Goal: Task Accomplishment & Management: Use online tool/utility

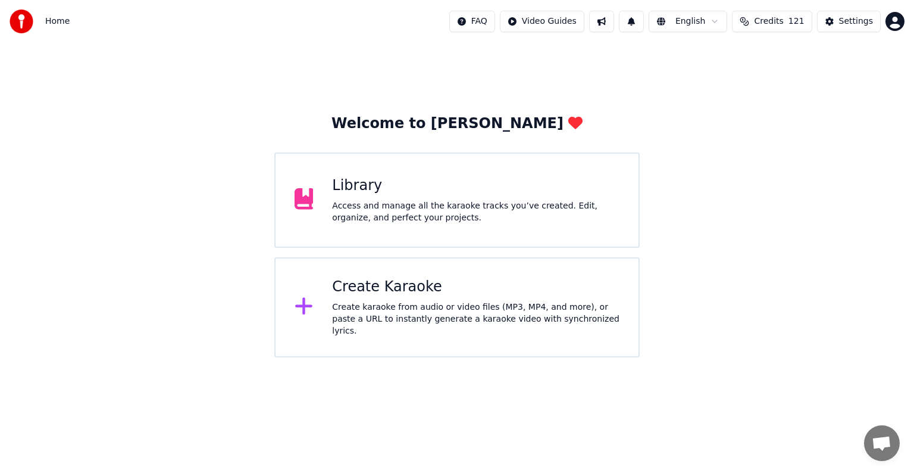
click at [505, 314] on div "Create karaoke from audio or video files (MP3, MP4, and more), or paste a URL t…" at bounding box center [475, 319] width 287 height 36
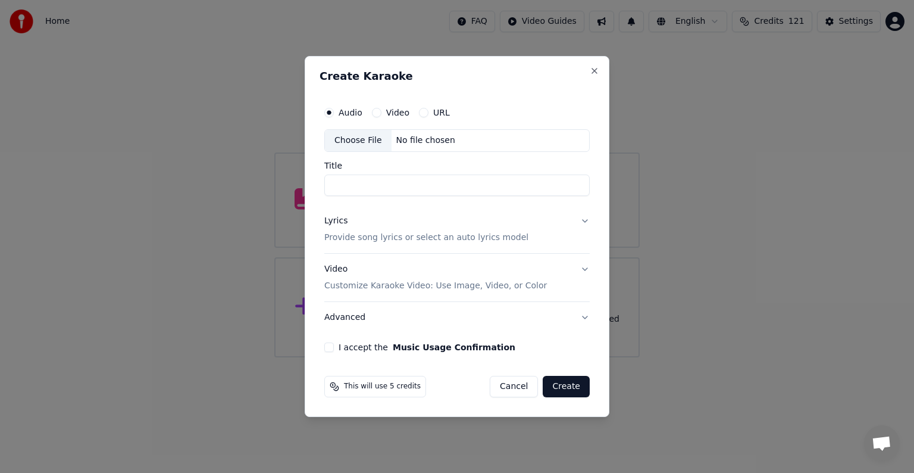
click at [362, 143] on div "Choose File" at bounding box center [358, 140] width 67 height 21
type input "**********"
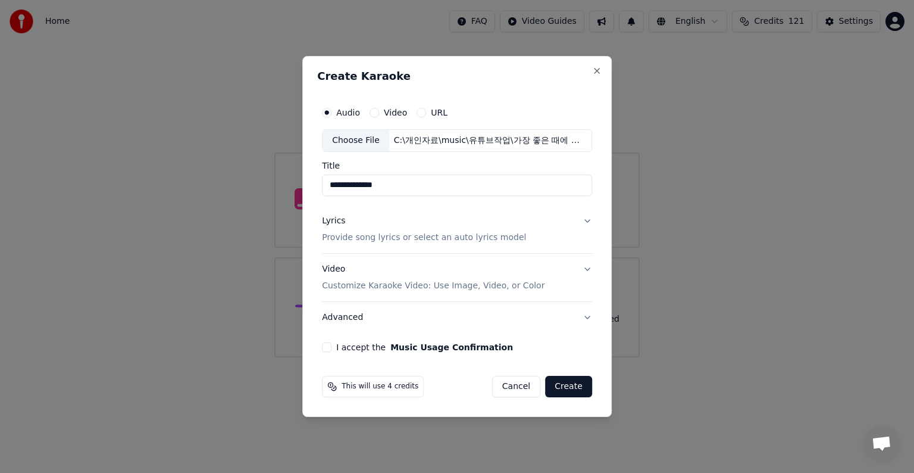
click at [574, 235] on button "Lyrics Provide song lyrics or select an auto lyrics model" at bounding box center [457, 229] width 270 height 48
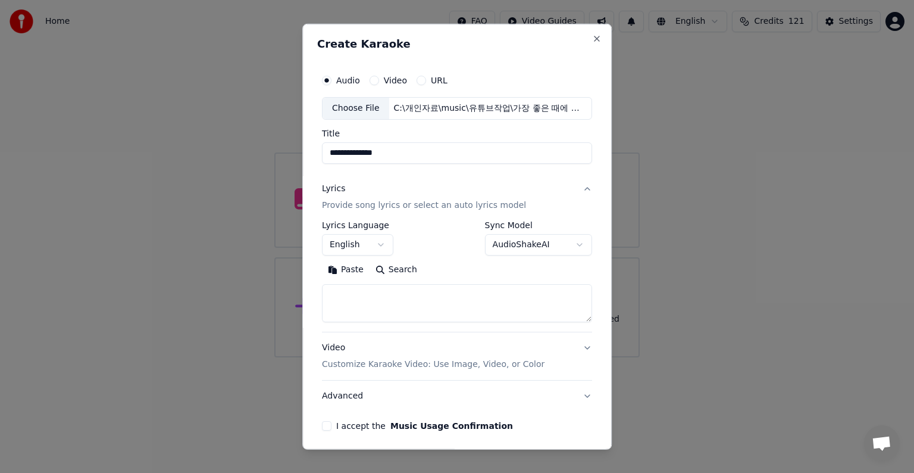
click at [380, 243] on body "**********" at bounding box center [457, 178] width 914 height 357
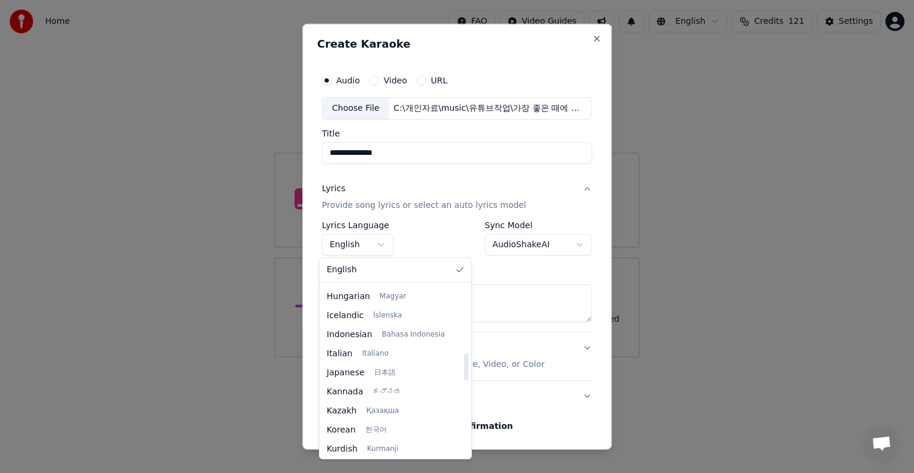
scroll to position [476, 0]
select select "**"
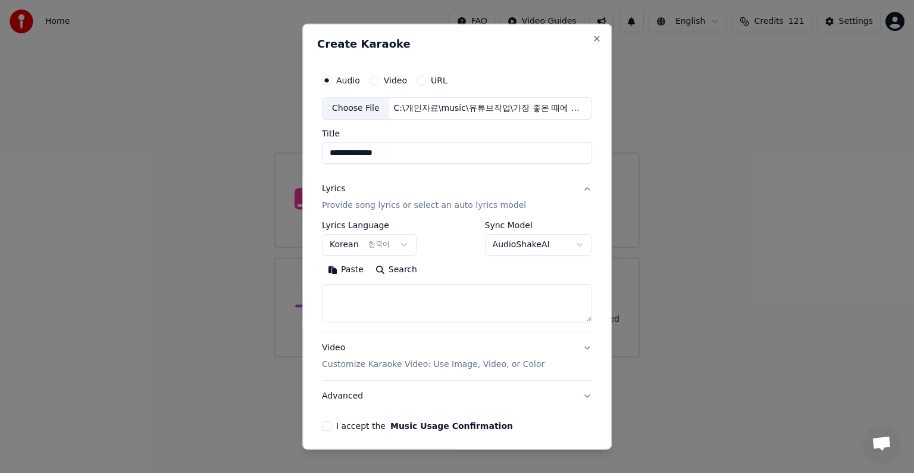
click at [567, 245] on body "**********" at bounding box center [457, 178] width 914 height 357
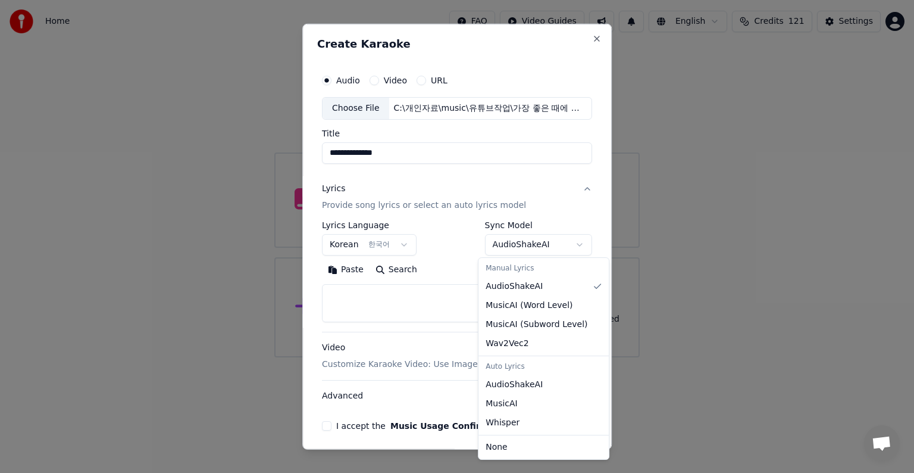
select select "**********"
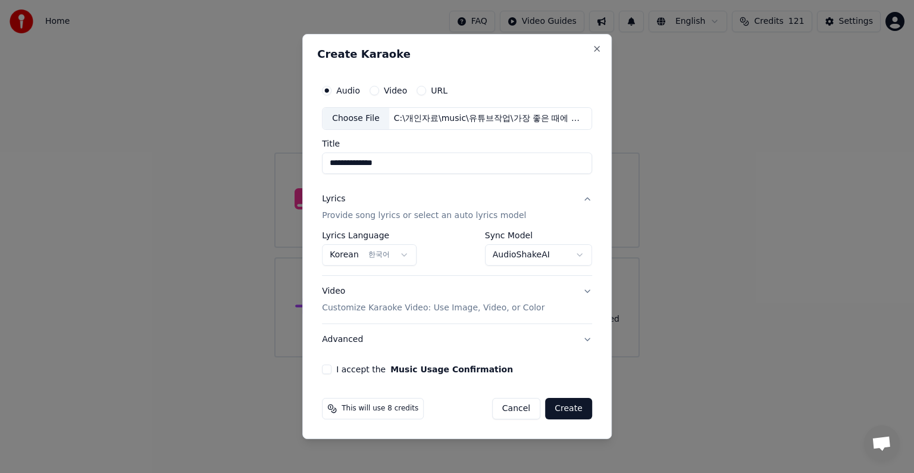
click at [345, 305] on p "Customize Karaoke Video: Use Image, Video, or Color" at bounding box center [433, 308] width 223 height 12
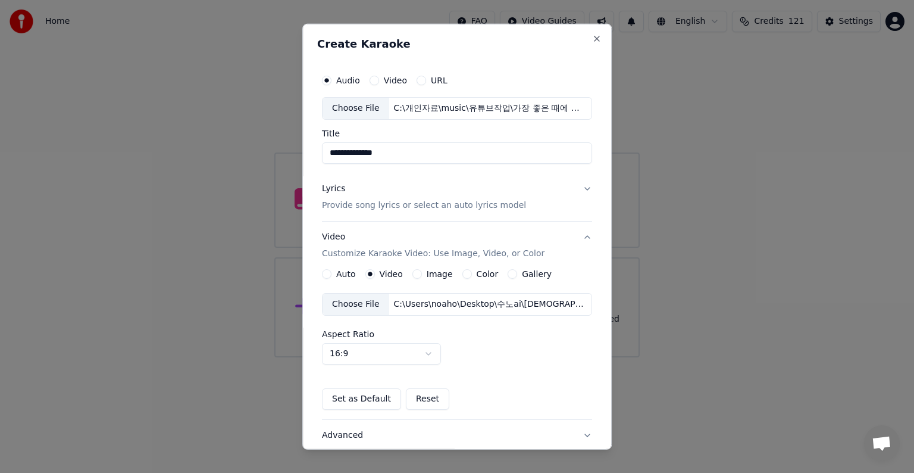
click at [355, 302] on div "Choose File" at bounding box center [356, 303] width 67 height 21
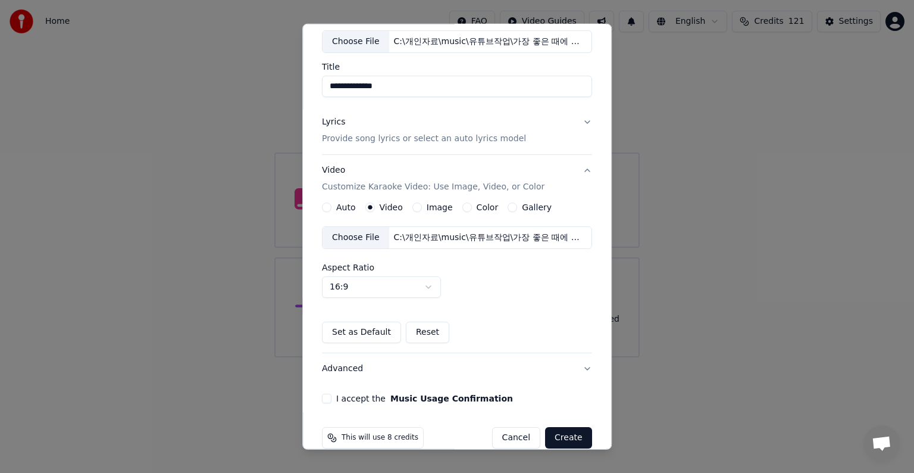
scroll to position [84, 0]
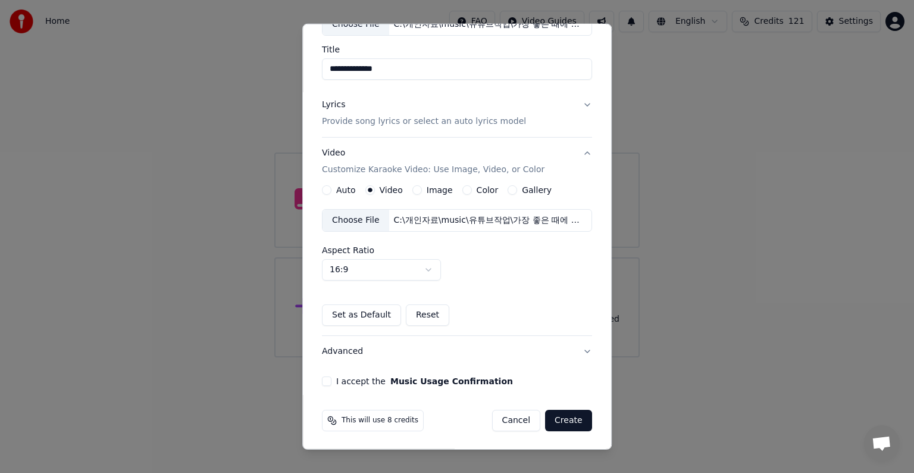
click at [322, 379] on button "I accept the Music Usage Confirmation" at bounding box center [327, 381] width 10 height 10
click at [562, 417] on button "Create" at bounding box center [568, 419] width 47 height 21
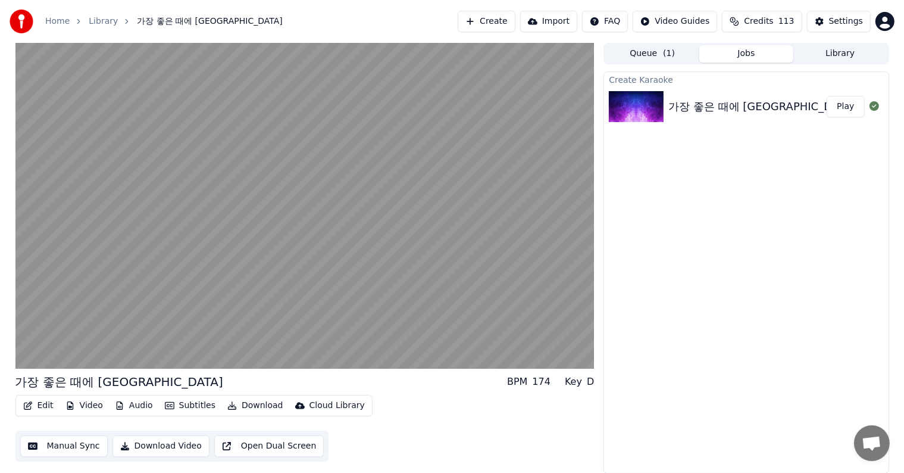
click at [865, 192] on div "Create Karaoke 가장 좋은 때에 인도하시네 Play" at bounding box center [745, 272] width 285 height 402
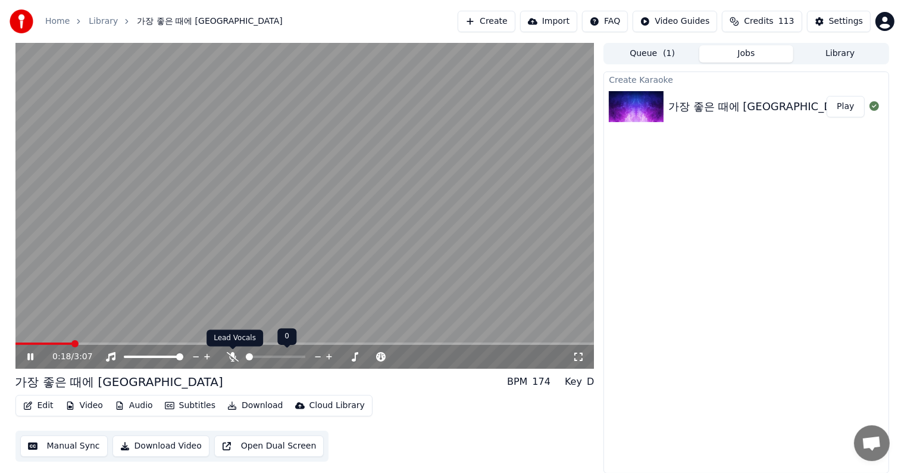
click at [231, 356] on icon at bounding box center [233, 357] width 12 height 10
click at [276, 252] on video at bounding box center [304, 206] width 579 height 326
click at [41, 405] on button "Edit" at bounding box center [38, 405] width 40 height 17
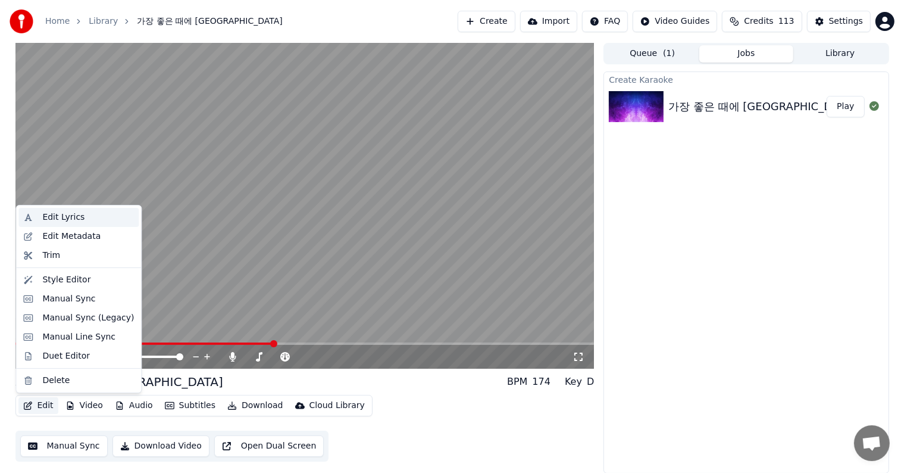
click at [70, 220] on div "Edit Lyrics" at bounding box center [63, 217] width 42 height 12
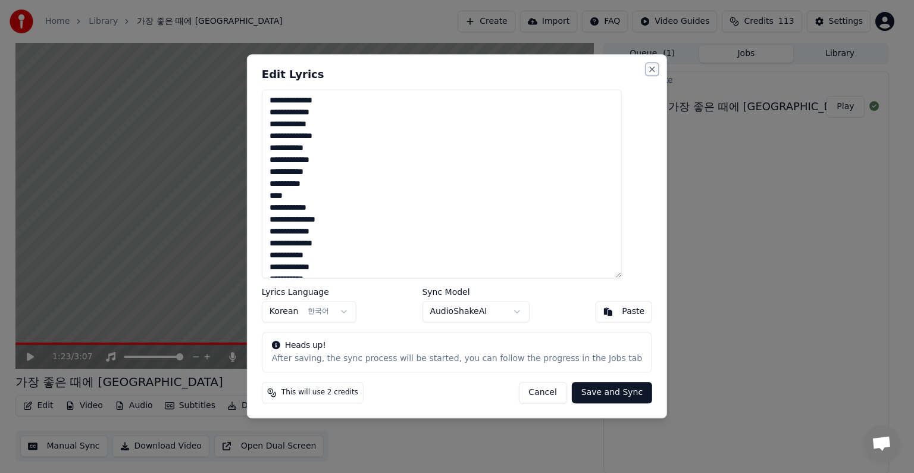
click at [647, 69] on button "Close" at bounding box center [652, 69] width 10 height 10
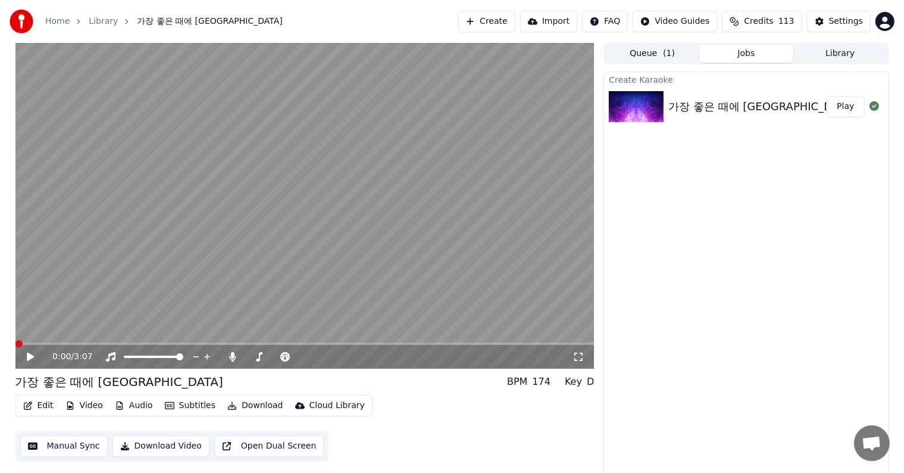
click at [15, 346] on span at bounding box center [18, 343] width 7 height 7
click at [26, 358] on icon at bounding box center [39, 357] width 28 height 10
click at [31, 355] on icon at bounding box center [30, 356] width 6 height 7
click at [34, 347] on span at bounding box center [36, 343] width 7 height 7
click at [15, 345] on span at bounding box center [18, 343] width 7 height 7
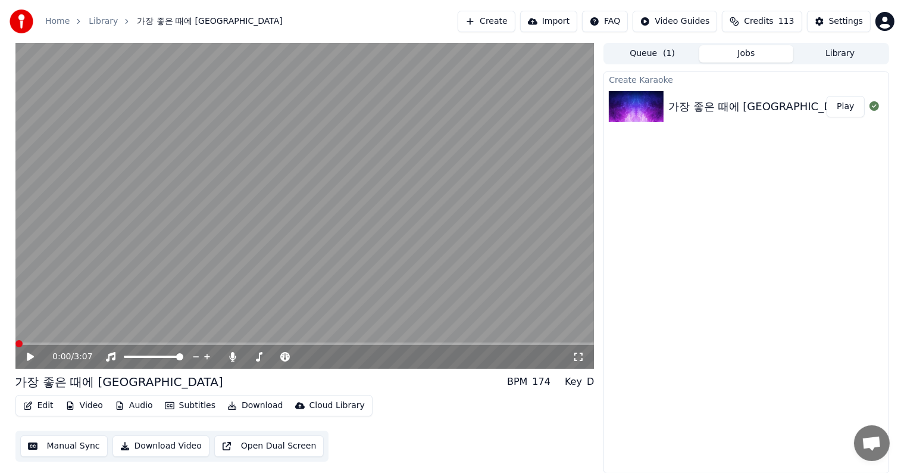
click at [27, 358] on icon at bounding box center [30, 356] width 7 height 8
click at [31, 355] on icon at bounding box center [30, 356] width 6 height 7
click at [39, 345] on span at bounding box center [27, 343] width 24 height 2
click at [29, 357] on icon at bounding box center [30, 356] width 7 height 8
click at [438, 343] on span at bounding box center [226, 343] width 423 height 2
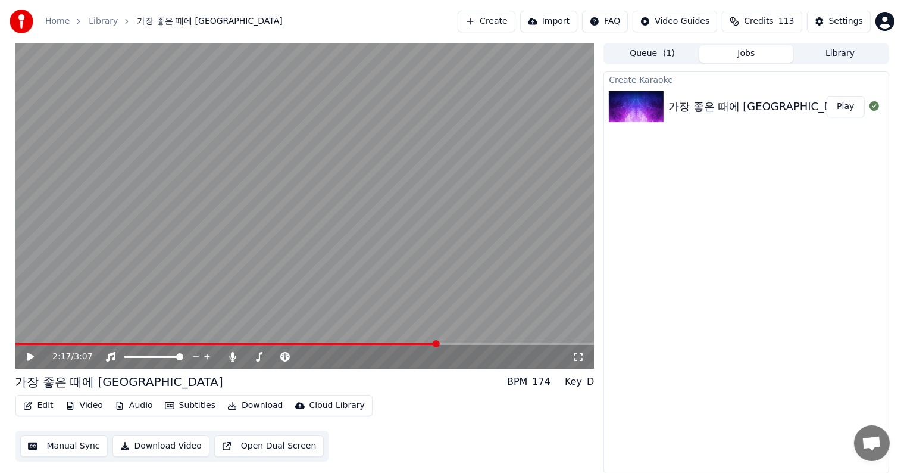
click at [29, 354] on icon at bounding box center [30, 356] width 7 height 8
click at [472, 345] on div "2:34 / 3:07" at bounding box center [304, 357] width 579 height 24
click at [468, 339] on video at bounding box center [304, 206] width 579 height 326
click at [467, 344] on span at bounding box center [241, 343] width 453 height 2
click at [25, 353] on icon at bounding box center [39, 357] width 28 height 10
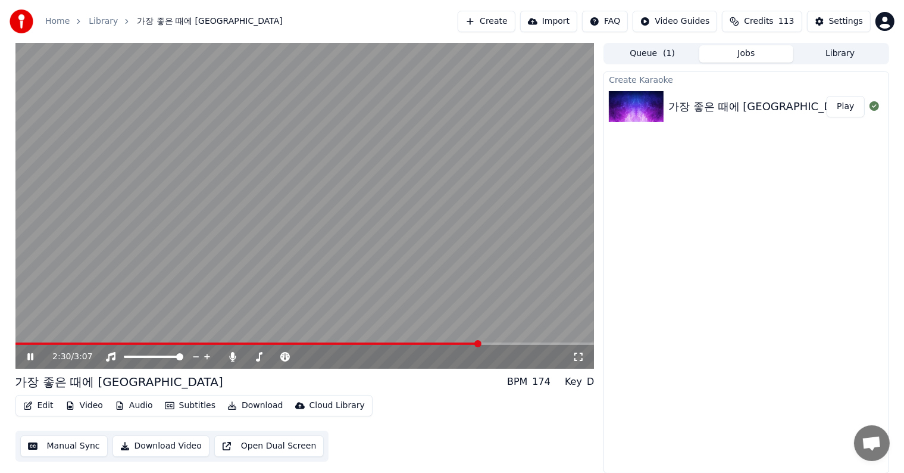
click at [25, 353] on icon at bounding box center [39, 357] width 28 height 10
click at [442, 343] on span at bounding box center [247, 343] width 465 height 2
click at [30, 357] on icon at bounding box center [30, 356] width 7 height 8
click at [28, 358] on icon at bounding box center [30, 356] width 6 height 7
click at [443, 343] on span at bounding box center [251, 343] width 472 height 2
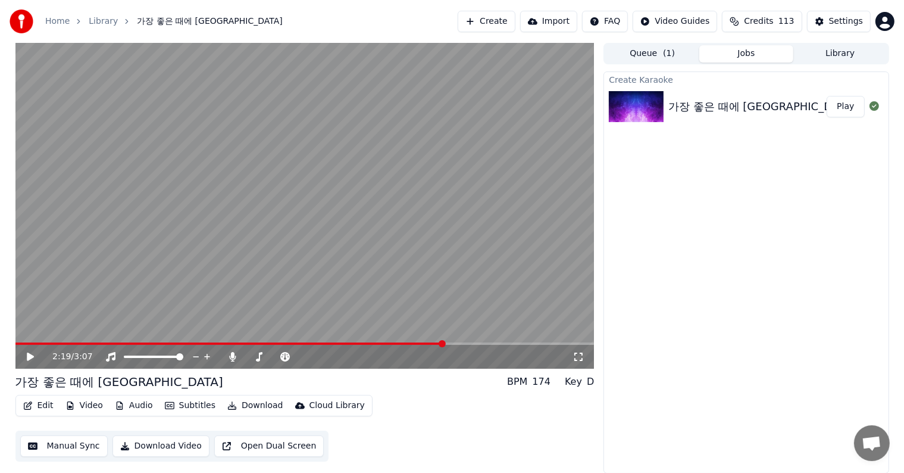
click at [27, 355] on icon at bounding box center [30, 356] width 7 height 8
click at [27, 355] on icon at bounding box center [39, 357] width 28 height 10
click at [31, 402] on icon "button" at bounding box center [28, 405] width 8 height 8
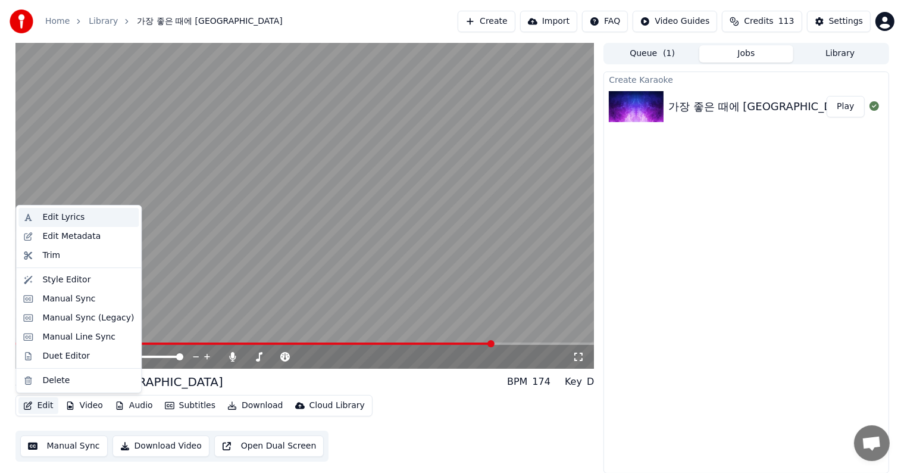
click at [53, 219] on div "Edit Lyrics" at bounding box center [63, 217] width 42 height 12
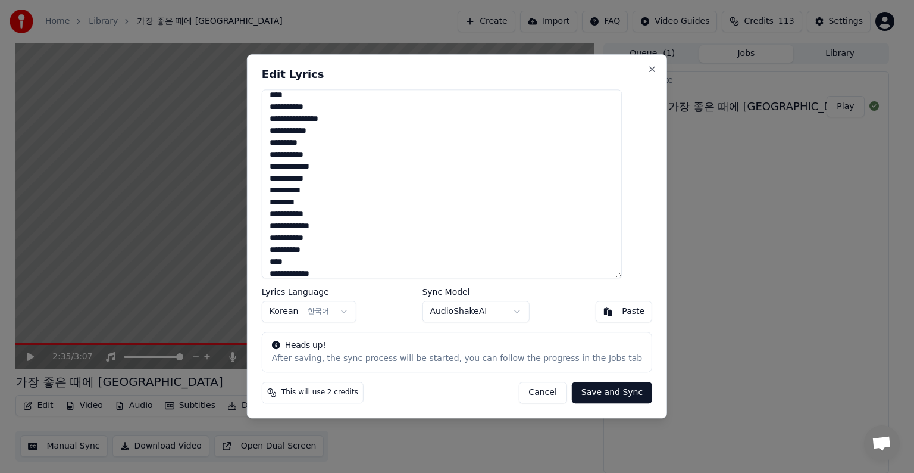
scroll to position [214, 0]
drag, startPoint x: 285, startPoint y: 98, endPoint x: 396, endPoint y: 371, distance: 295.5
click at [396, 371] on div "**********" at bounding box center [457, 236] width 420 height 364
type textarea "**********"
click at [609, 393] on button "Save and Sync" at bounding box center [612, 392] width 80 height 21
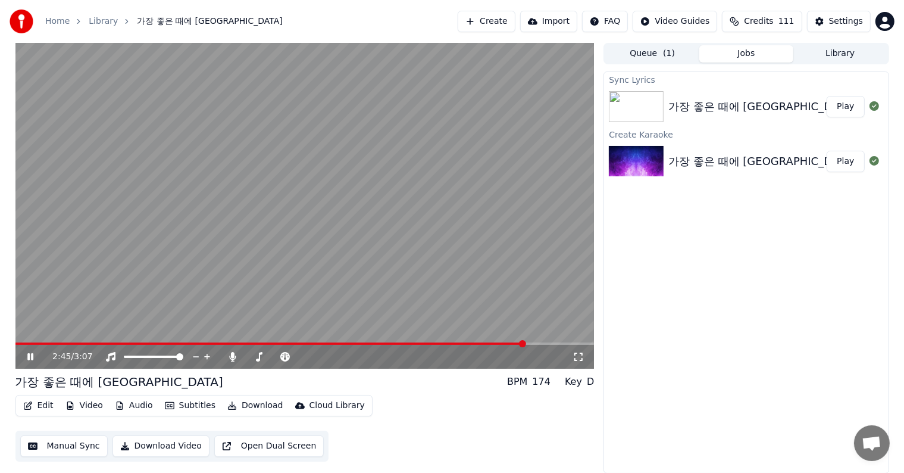
click at [32, 356] on icon at bounding box center [30, 356] width 6 height 7
click at [849, 105] on button "Play" at bounding box center [845, 106] width 37 height 21
click at [26, 354] on icon at bounding box center [39, 357] width 28 height 10
click at [174, 442] on button "Download Video" at bounding box center [160, 445] width 97 height 21
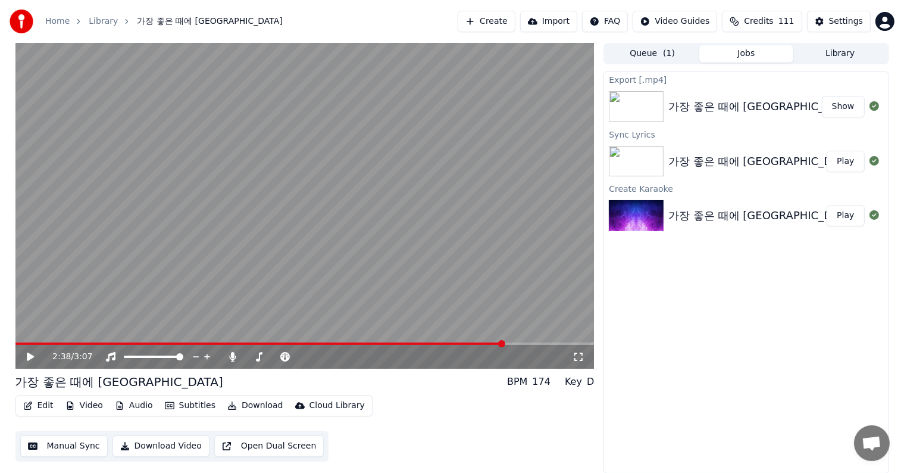
click at [839, 107] on button "Show" at bounding box center [843, 106] width 43 height 21
